Goal: Task Accomplishment & Management: Use online tool/utility

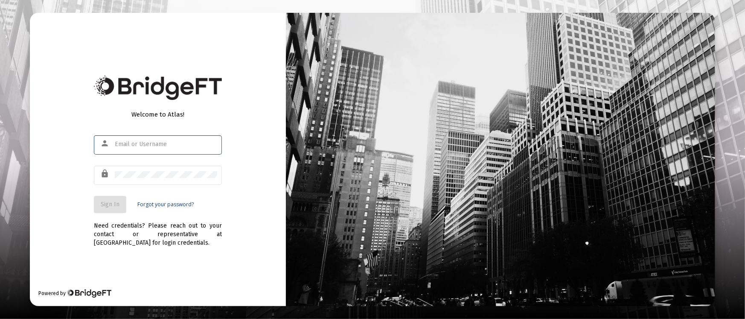
type input "[PERSON_NAME][EMAIL_ADDRESS][DOMAIN_NAME]"
click at [100, 202] on button "Sign In" at bounding box center [110, 204] width 32 height 17
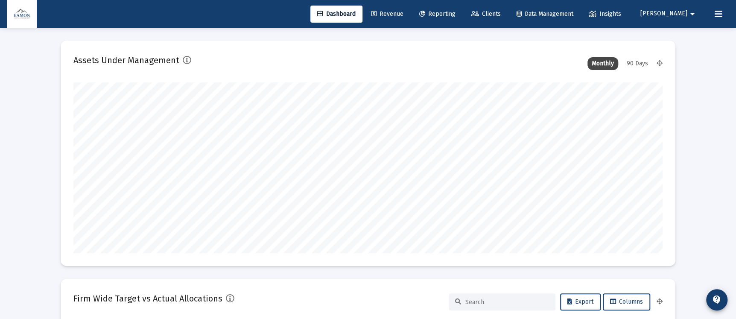
type input "[DATE]"
click at [455, 17] on span "Reporting" at bounding box center [437, 13] width 36 height 7
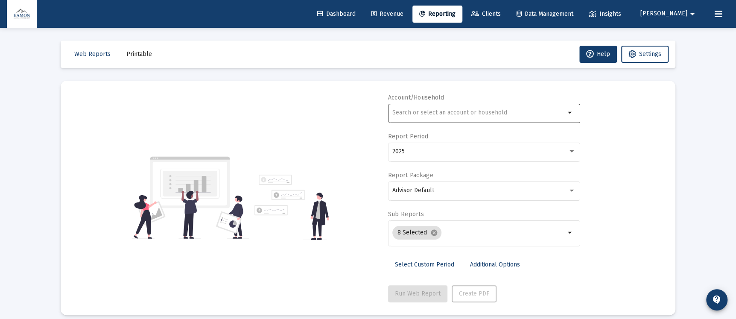
click at [430, 108] on div at bounding box center [478, 112] width 173 height 21
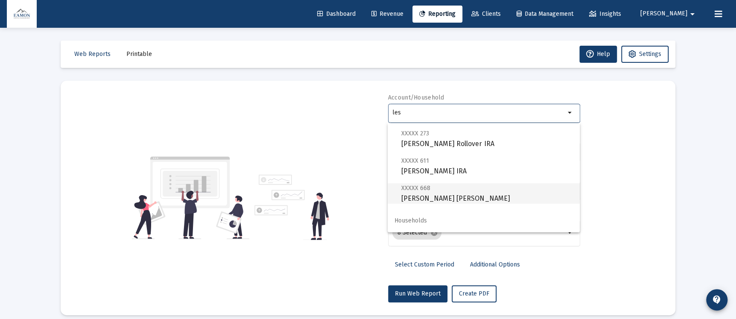
scroll to position [82, 0]
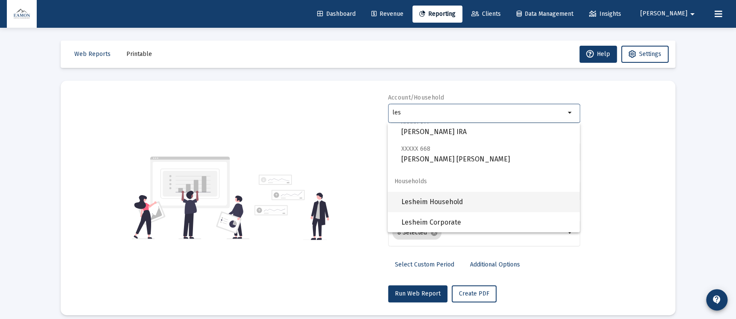
click at [441, 196] on span "Lesheim Household" at bounding box center [487, 202] width 172 height 20
type input "Lesheim Household"
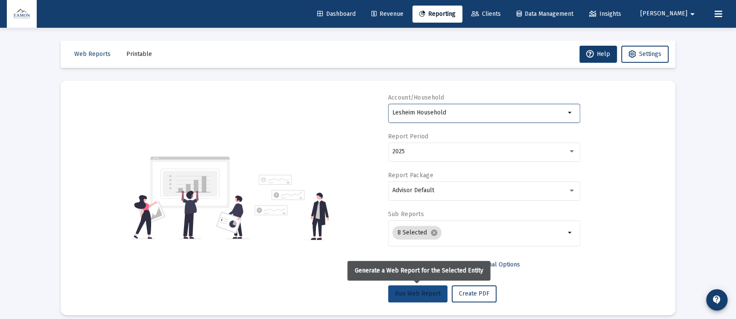
click at [425, 291] on span "Run Web Report" at bounding box center [418, 293] width 46 height 7
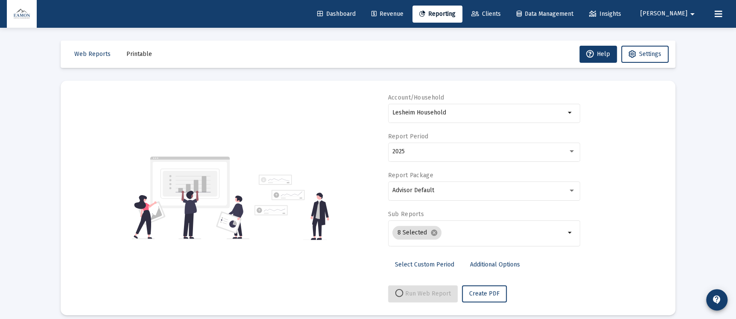
select select "View all"
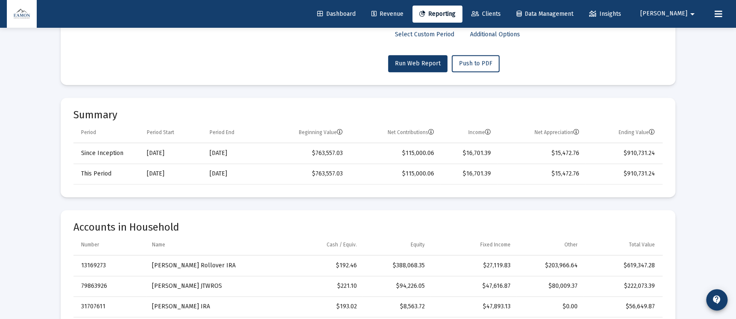
scroll to position [0, 0]
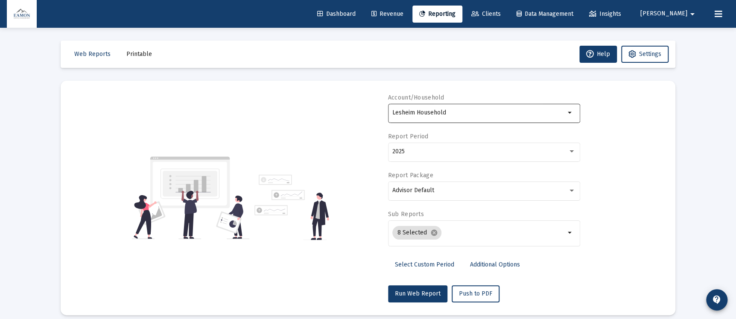
click at [435, 108] on div "Lesheim Household" at bounding box center [478, 112] width 173 height 21
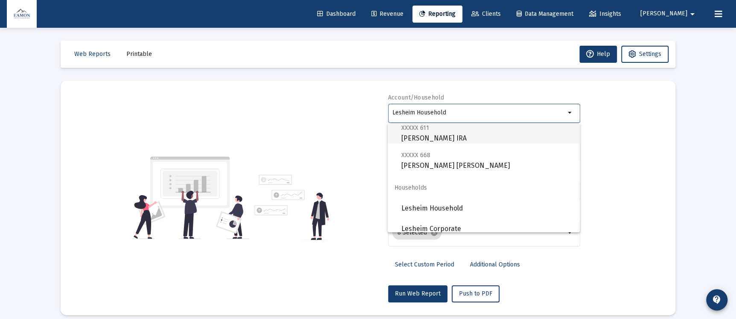
scroll to position [82, 0]
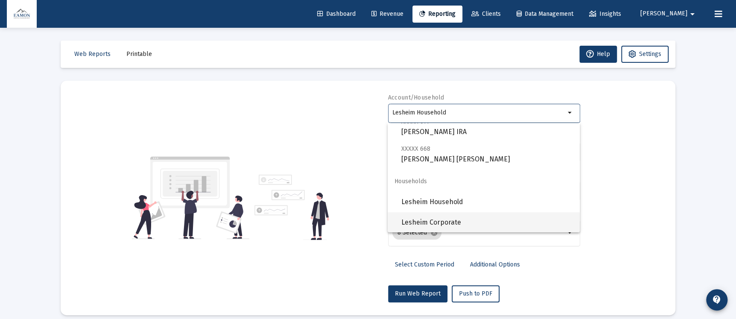
click at [434, 217] on span "Lesheim Corporate" at bounding box center [487, 222] width 172 height 20
type input "Lesheim Corporate"
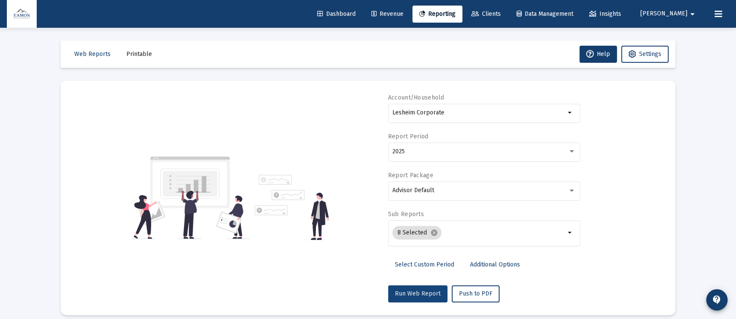
click at [432, 286] on button "Run Web Report" at bounding box center [417, 293] width 59 height 17
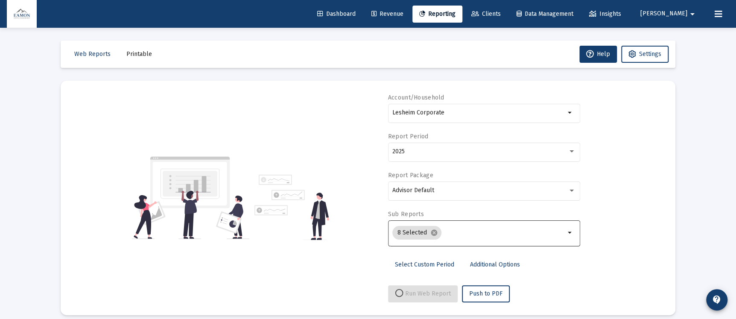
select select "View all"
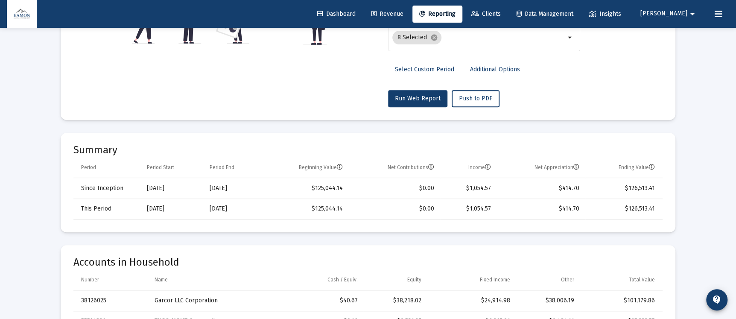
scroll to position [192, 0]
